Goal: Information Seeking & Learning: Learn about a topic

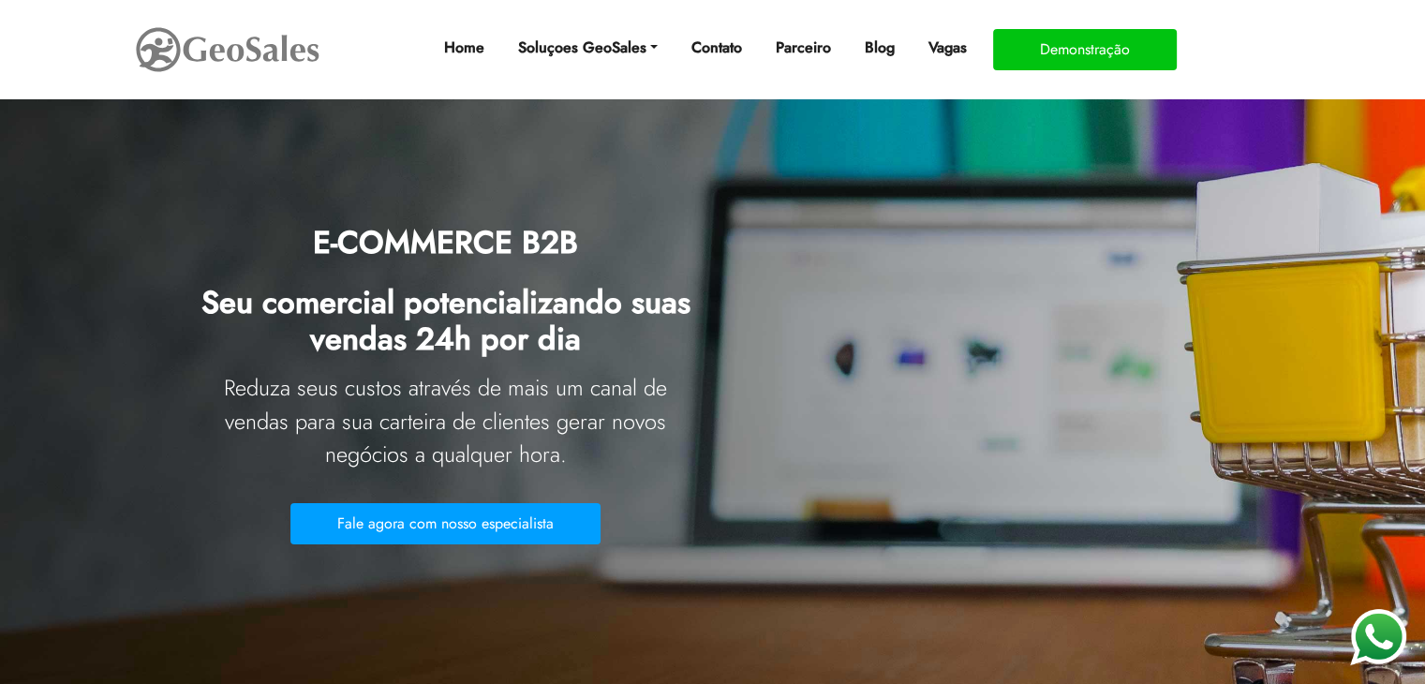
scroll to position [94, 0]
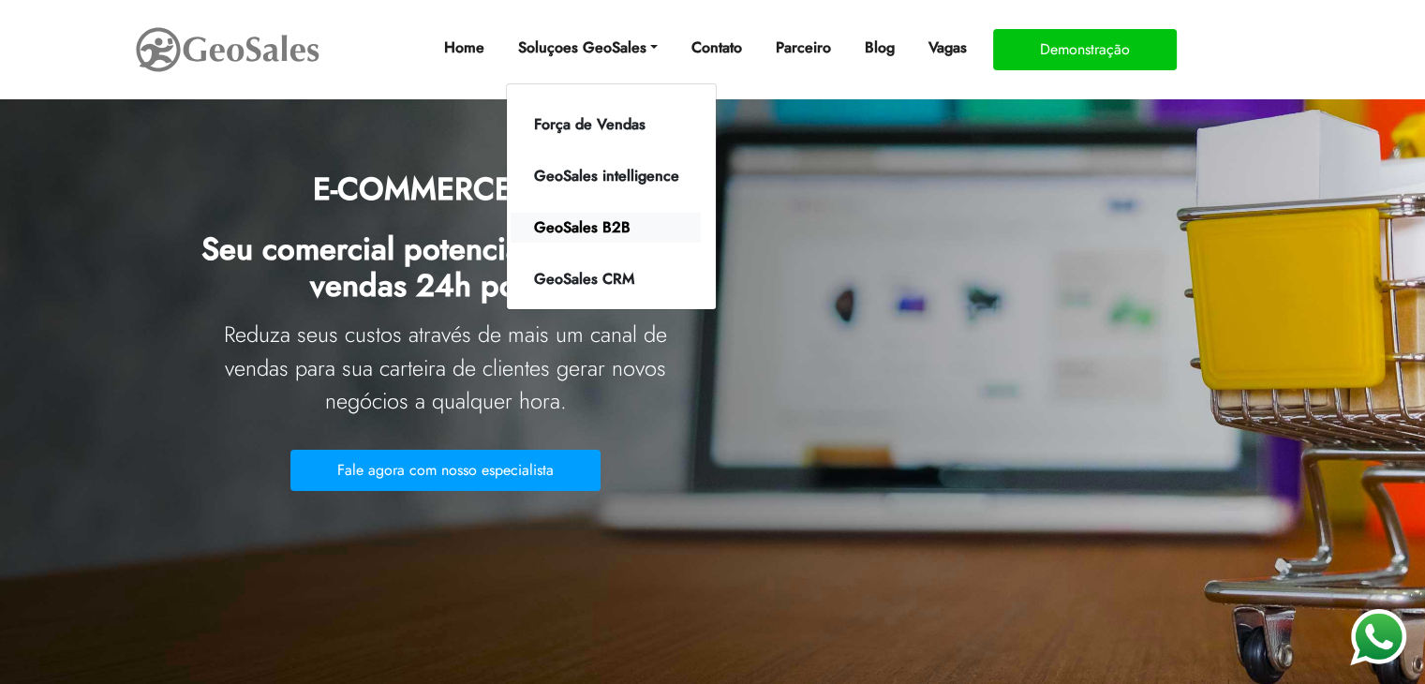
click at [584, 226] on link "GeoSales B2B" at bounding box center [606, 228] width 190 height 30
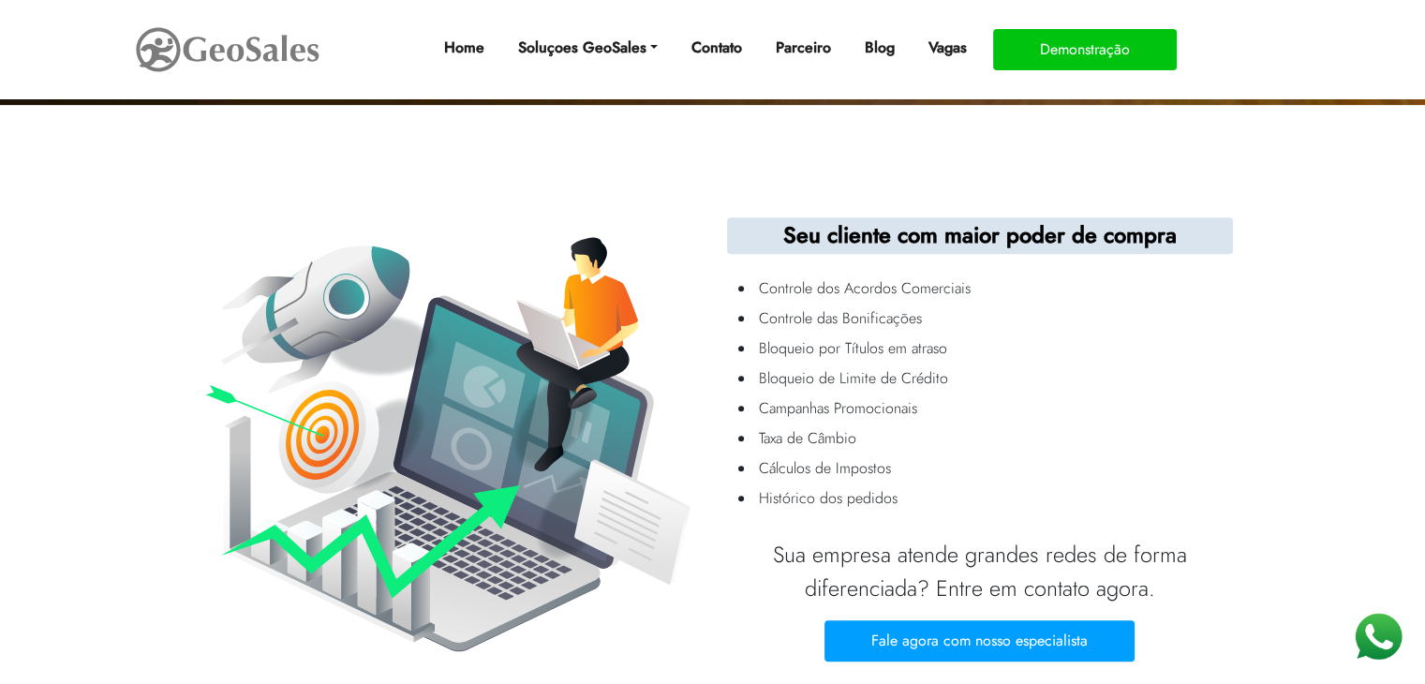
scroll to position [843, 0]
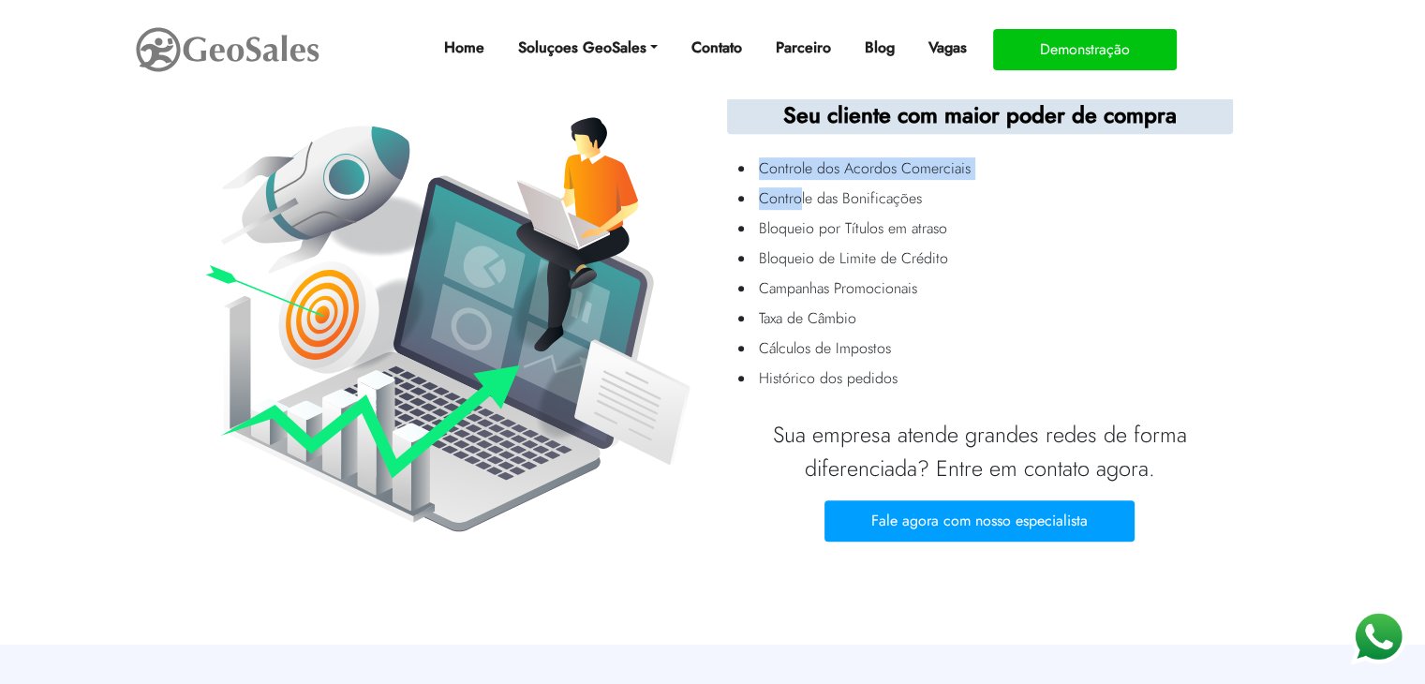
drag, startPoint x: 763, startPoint y: 166, endPoint x: 798, endPoint y: 185, distance: 40.2
click at [798, 185] on ul "Controle dos Acordos Comerciais Controle das Bonificações Bloqueio por Títulos …" at bounding box center [980, 273] width 506 height 247
click at [799, 198] on li "Controle das Bonificações" at bounding box center [992, 199] width 474 height 30
click at [810, 243] on li "Bloqueio por Títulos em atraso" at bounding box center [992, 229] width 474 height 30
click at [813, 222] on li "Bloqueio por Títulos em atraso" at bounding box center [992, 229] width 474 height 30
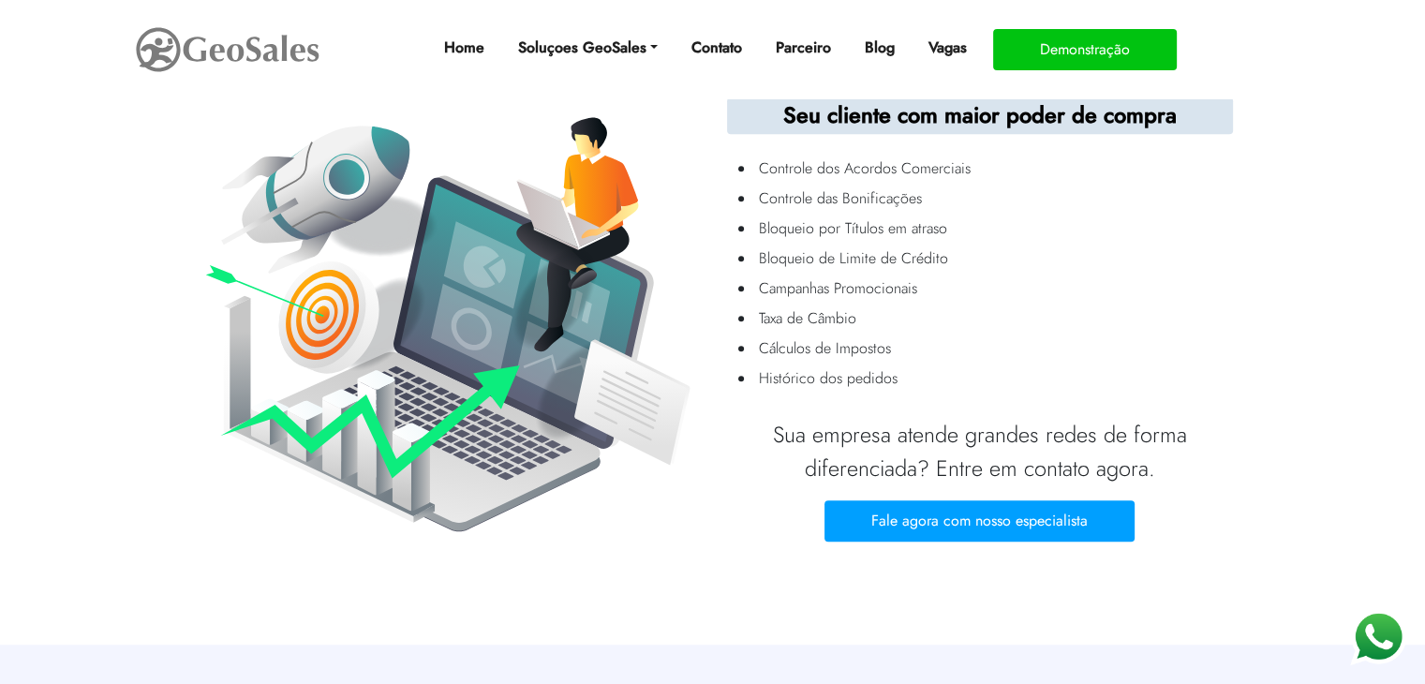
click at [815, 253] on li "Bloqueio de Limite de Crédito" at bounding box center [992, 259] width 474 height 30
click at [811, 295] on li "Campanhas Promocionais" at bounding box center [992, 289] width 474 height 30
click at [807, 334] on li "Cálculos de Impostos" at bounding box center [992, 349] width 474 height 30
click at [807, 364] on li "Histórico dos pedidos" at bounding box center [992, 379] width 474 height 30
click at [806, 393] on li "Histórico dos pedidos" at bounding box center [992, 379] width 474 height 30
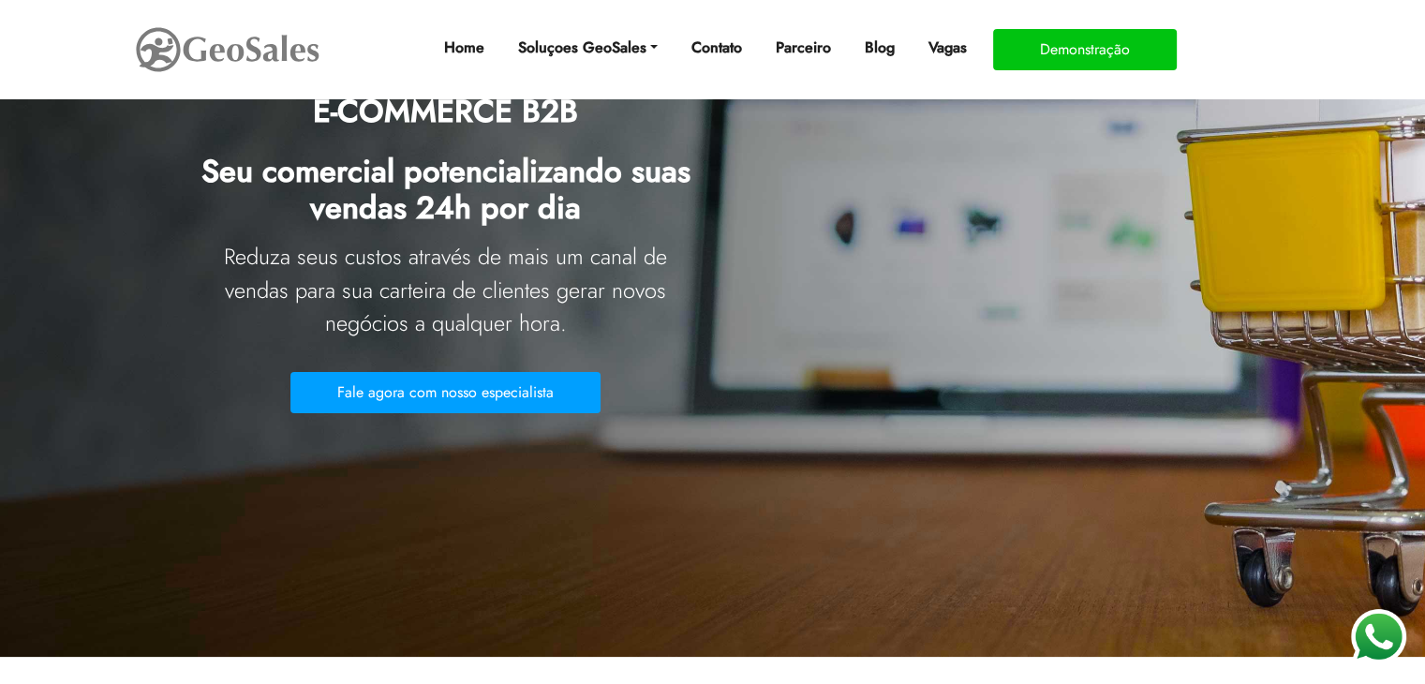
scroll to position [187, 0]
